Goal: Task Accomplishment & Management: Manage account settings

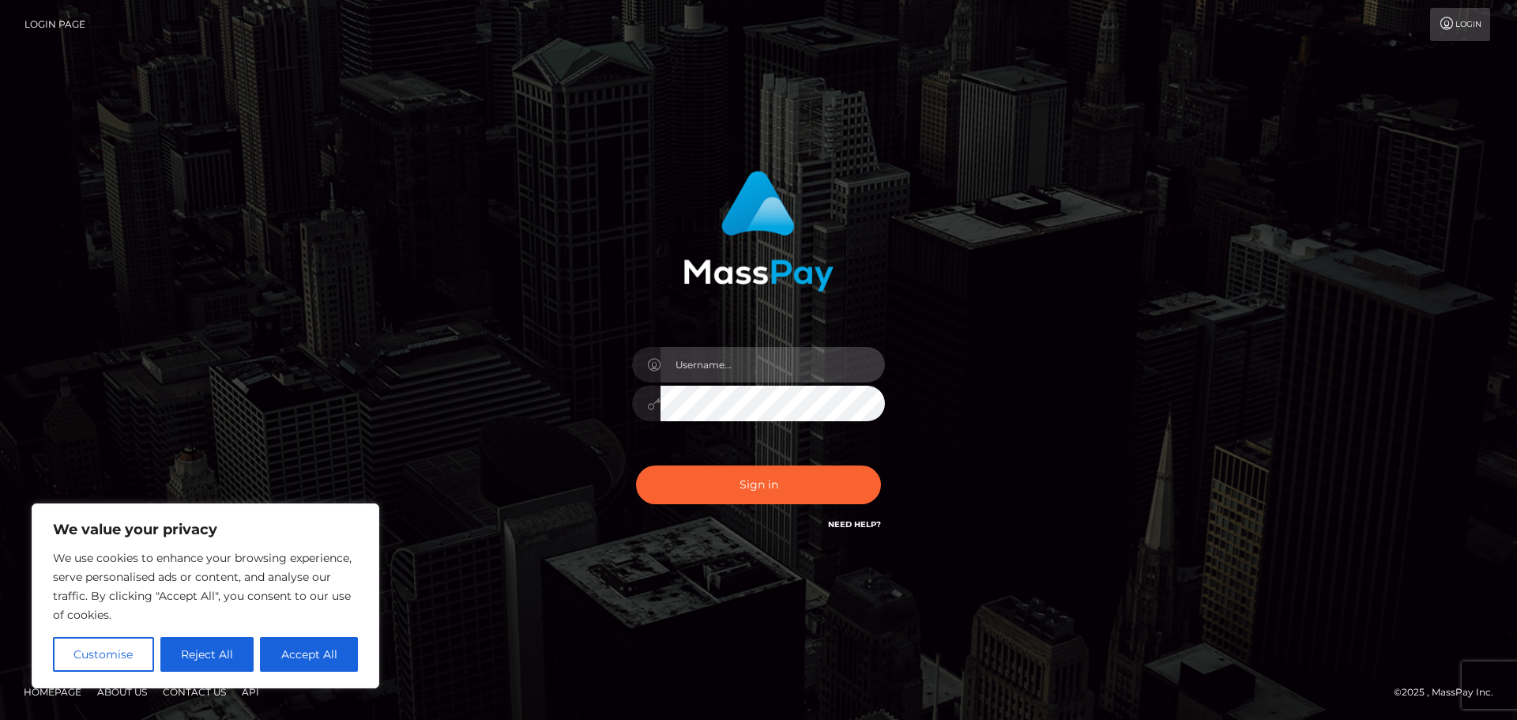
click at [720, 375] on input "text" at bounding box center [772, 365] width 224 height 36
type input "[EMAIL_ADDRESS][DOMAIN_NAME]"
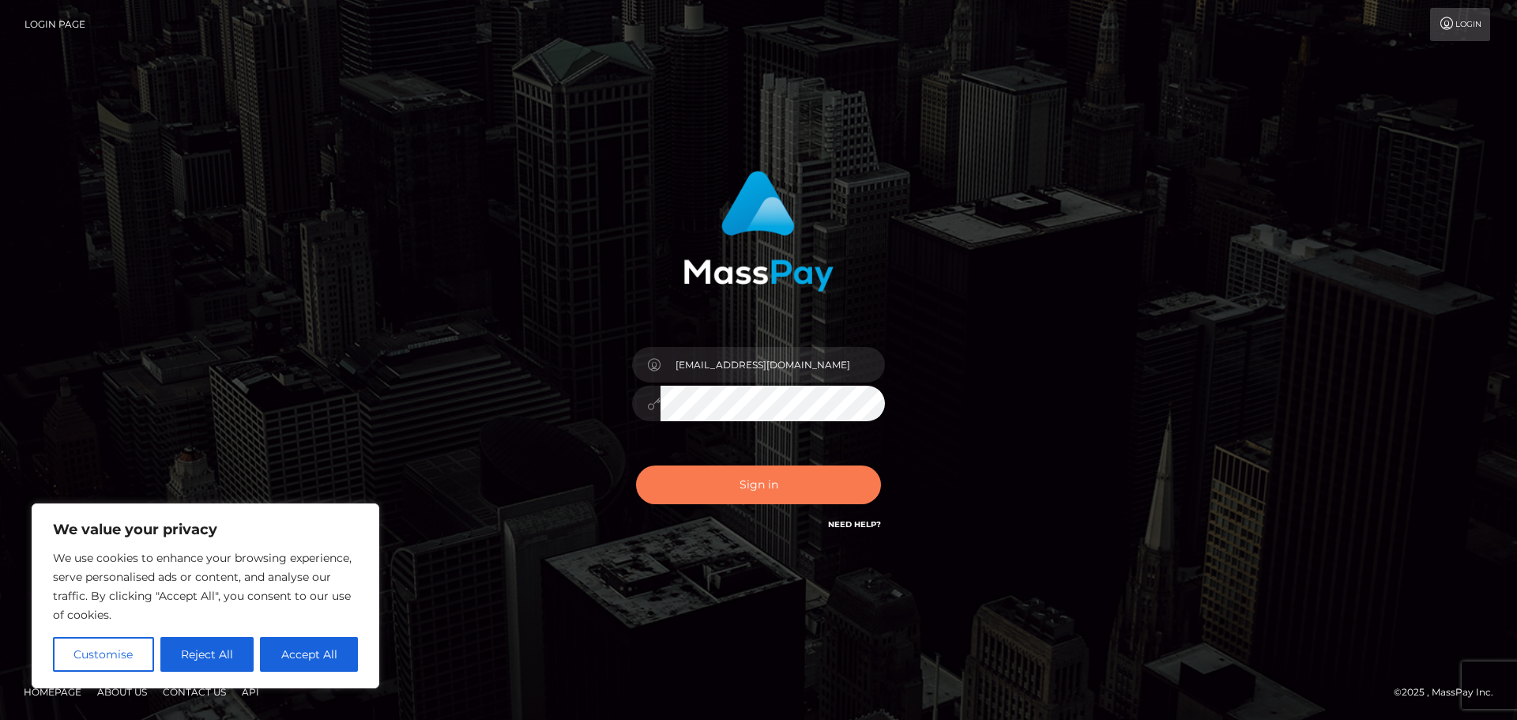
click at [762, 476] on button "Sign in" at bounding box center [758, 484] width 245 height 39
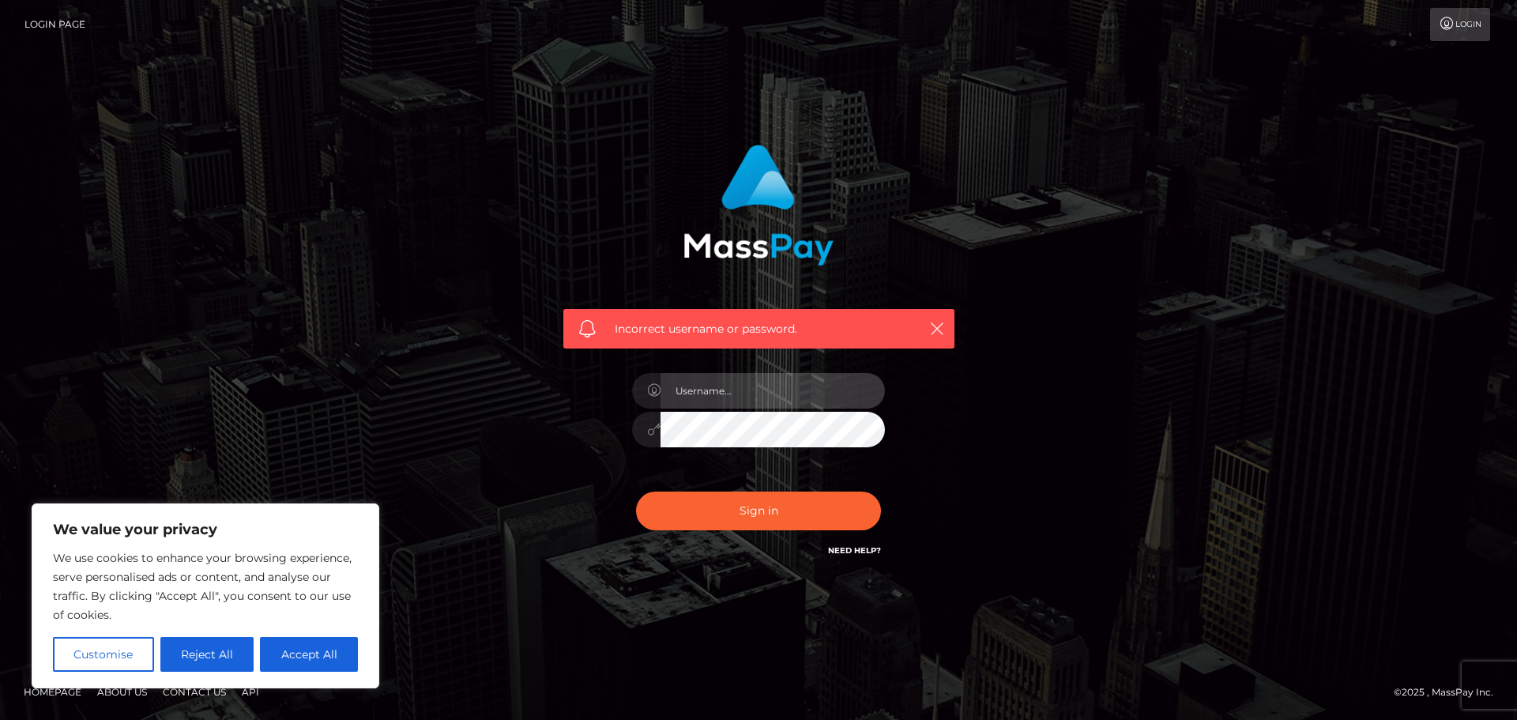
click at [727, 391] on input "text" at bounding box center [772, 391] width 224 height 36
type input "[EMAIL_ADDRESS][DOMAIN_NAME]"
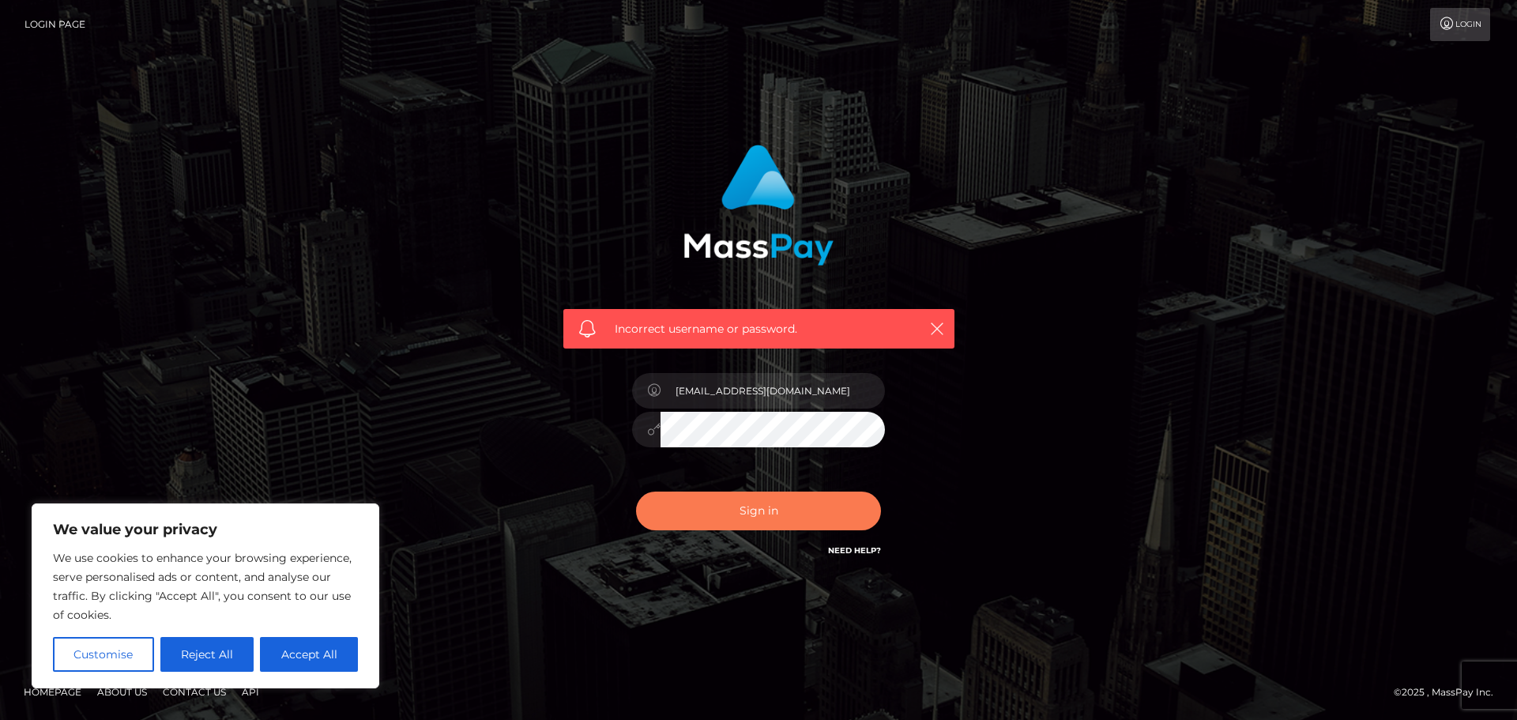
click at [752, 501] on button "Sign in" at bounding box center [758, 510] width 245 height 39
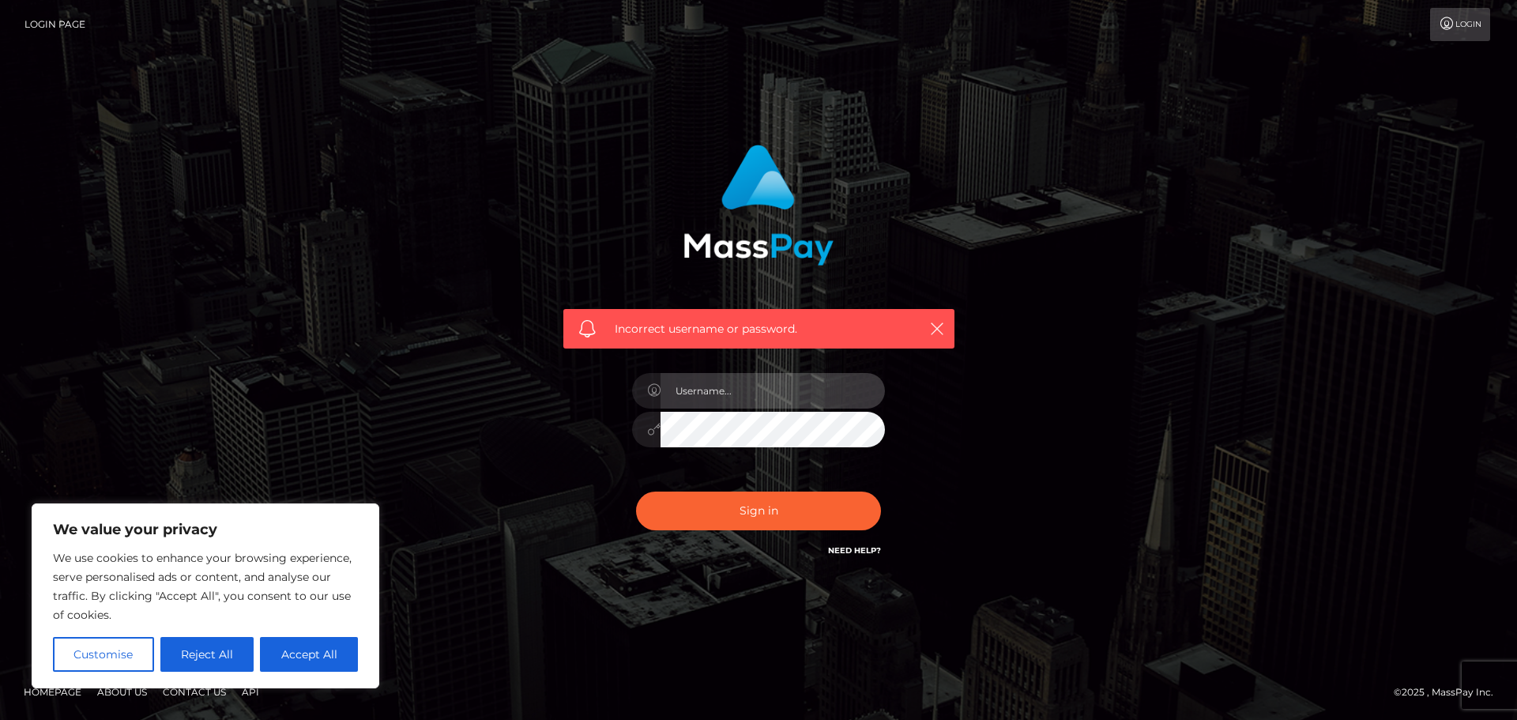
click at [725, 390] on input "text" at bounding box center [772, 391] width 224 height 36
type input "[EMAIL_ADDRESS][DOMAIN_NAME]"
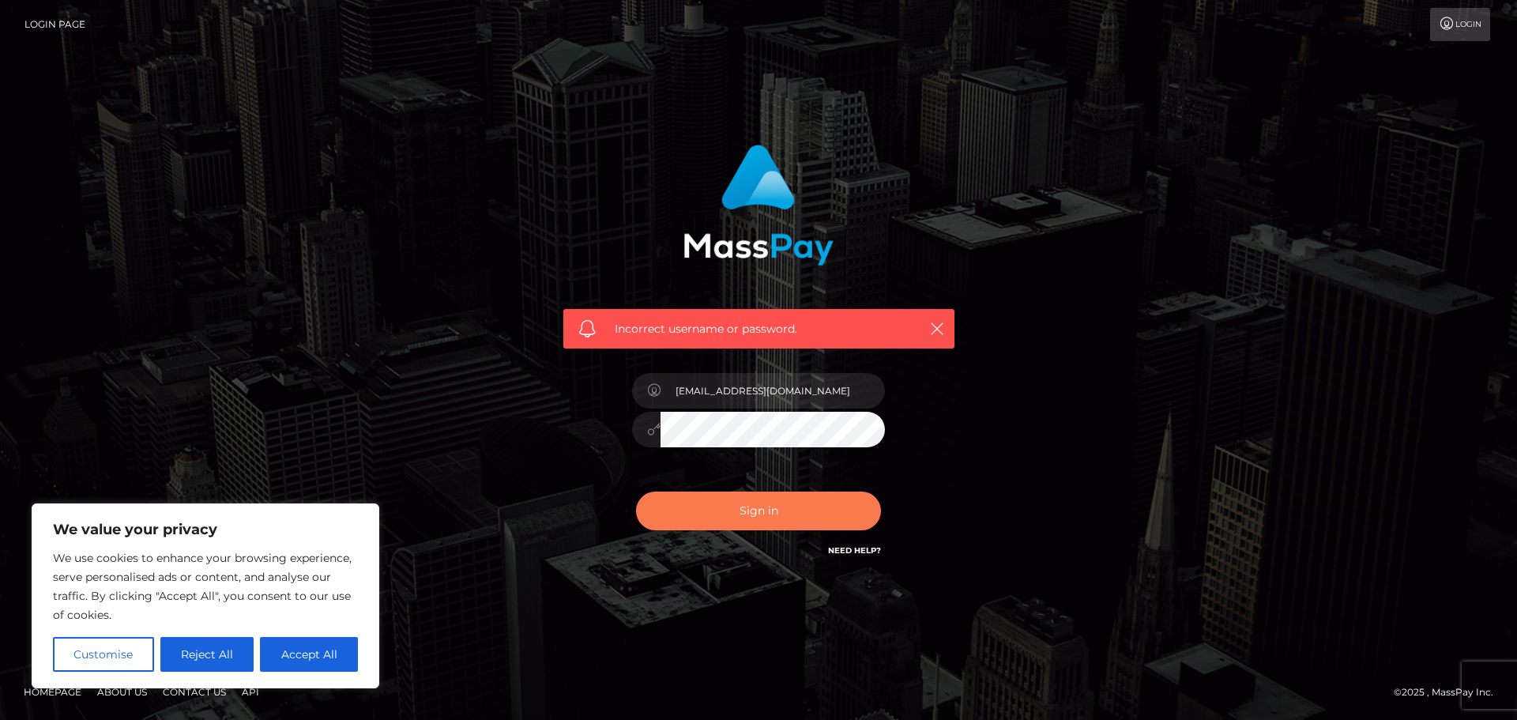
click at [743, 510] on button "Sign in" at bounding box center [758, 510] width 245 height 39
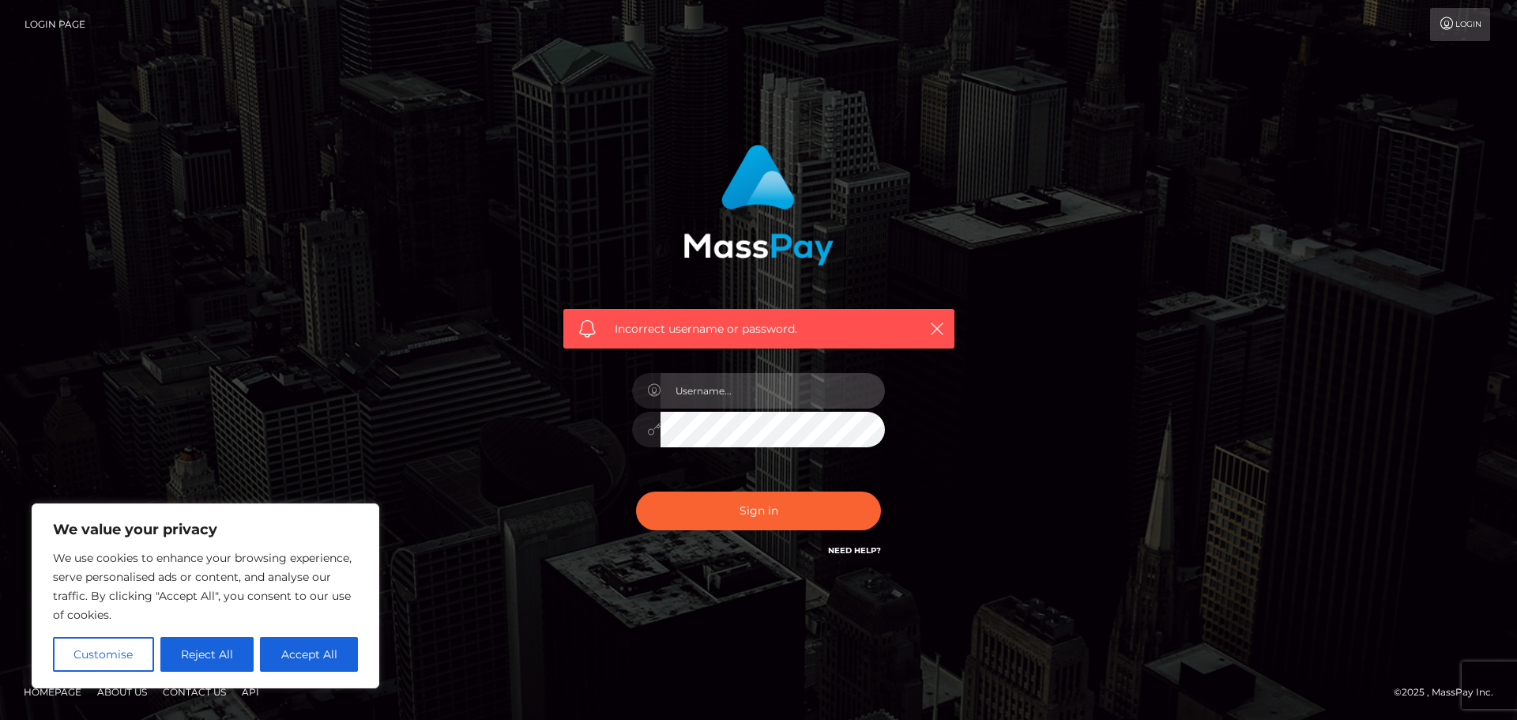
click at [777, 407] on input "text" at bounding box center [772, 391] width 224 height 36
type input "[EMAIL_ADDRESS][DOMAIN_NAME]"
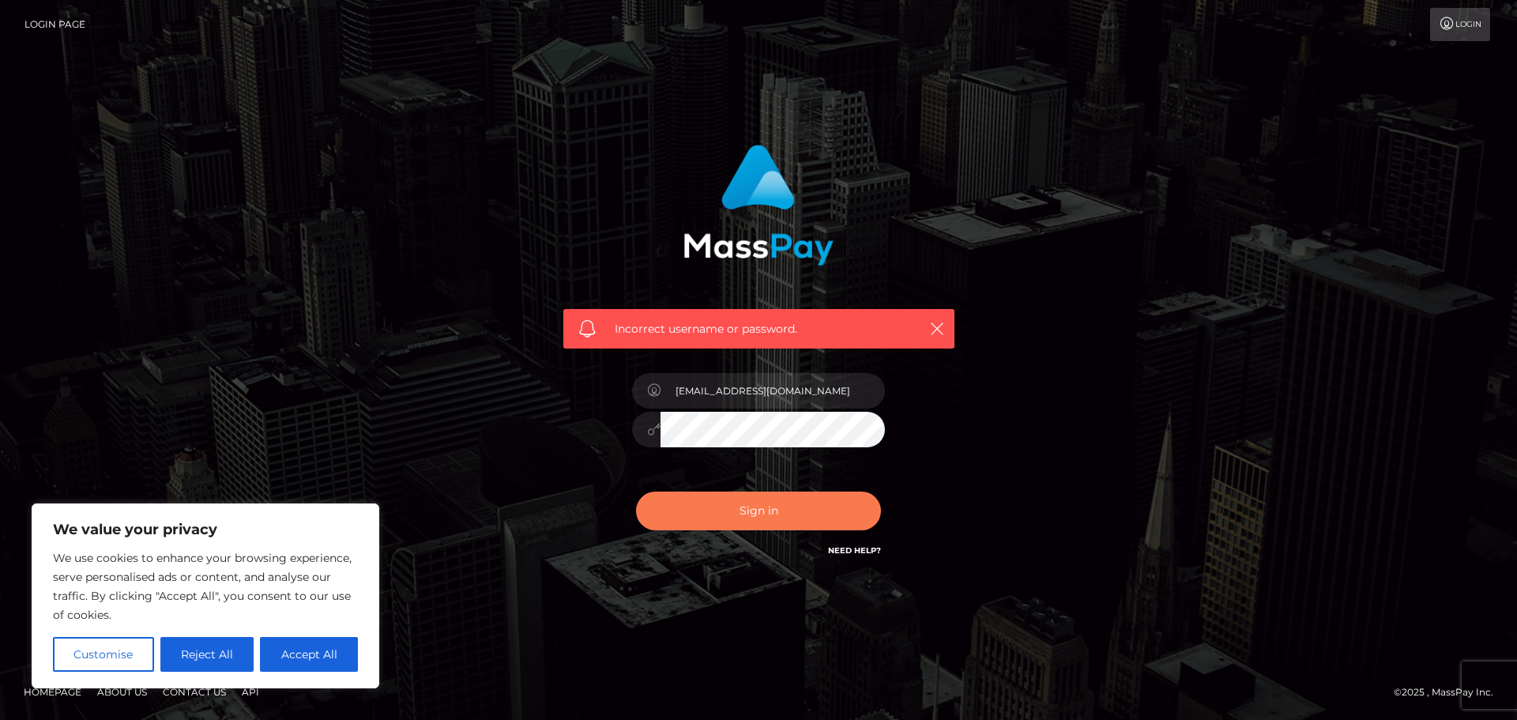
click at [762, 506] on button "Sign in" at bounding box center [758, 510] width 245 height 39
